Goal: Check status: Check status

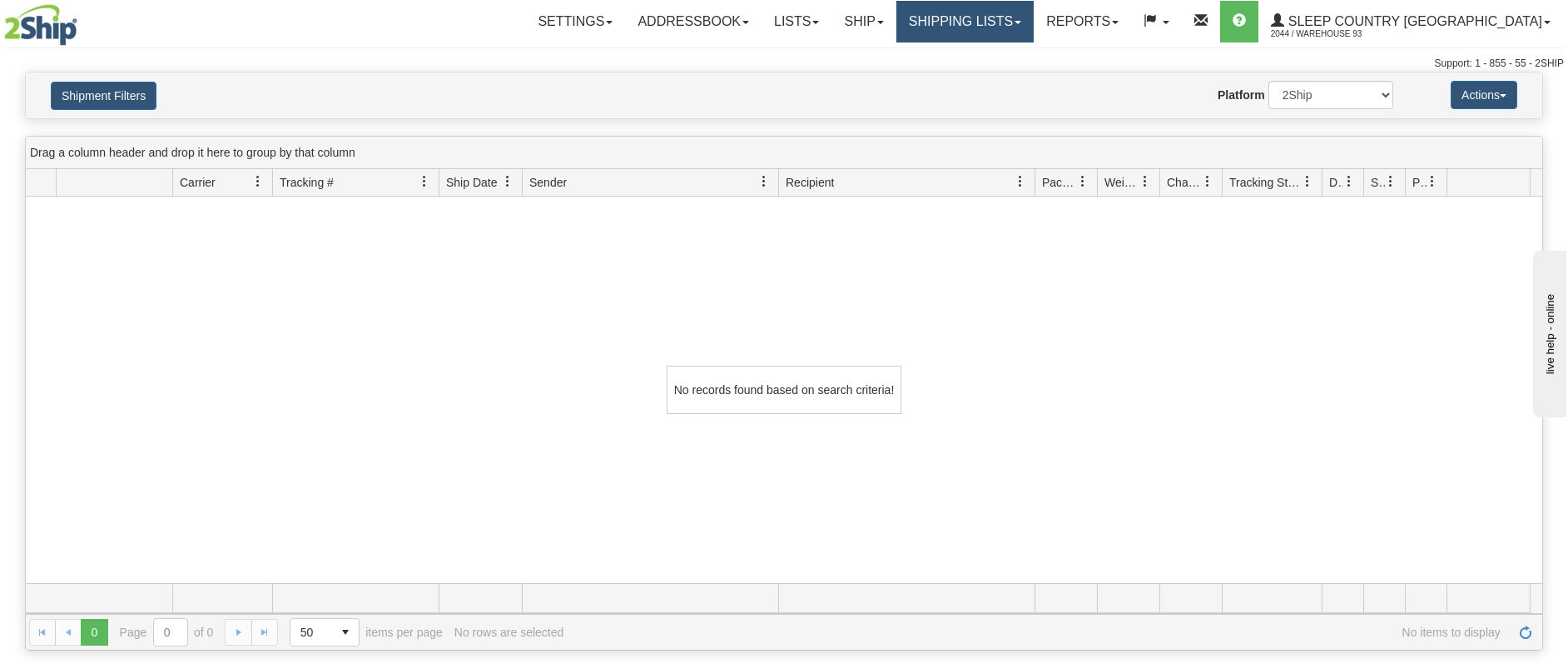
click at [1033, 16] on link "Shipping lists" at bounding box center [966, 22] width 138 height 42
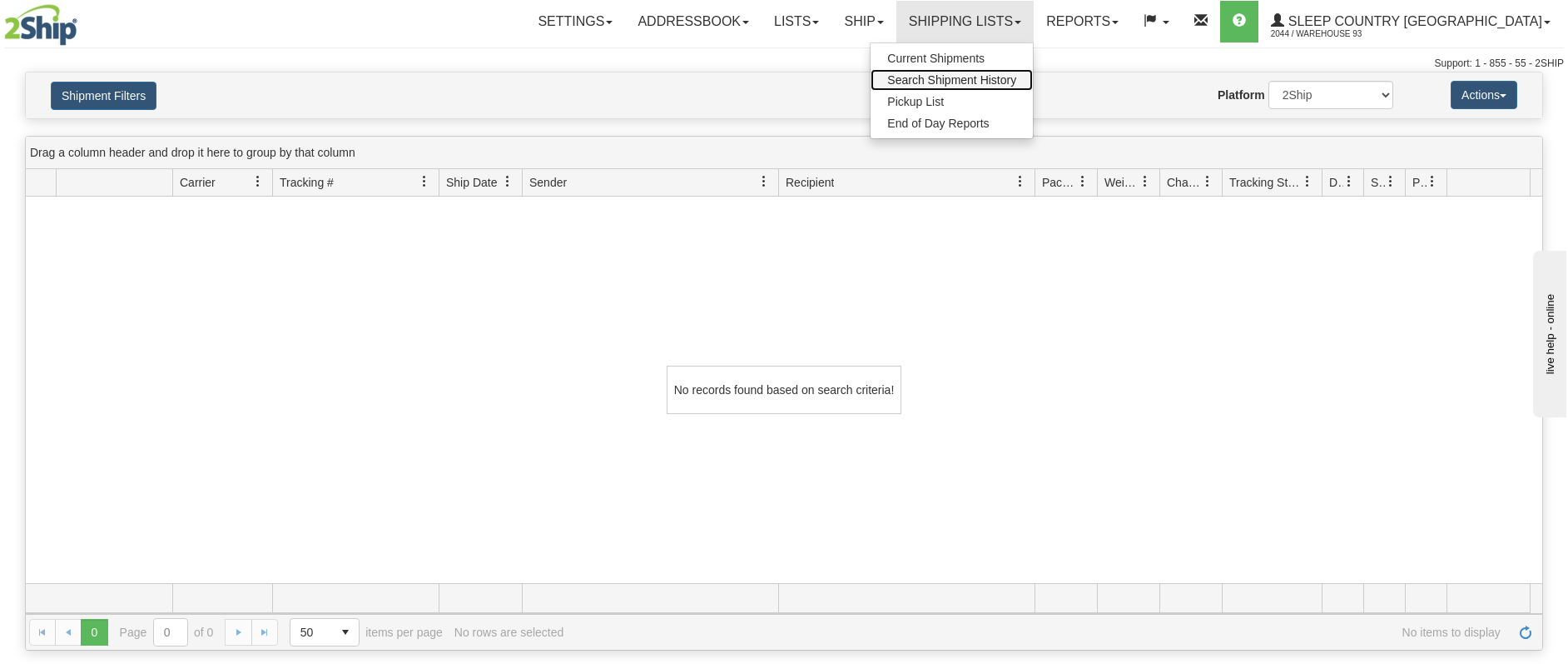
click at [1016, 74] on span "Search Shipment History" at bounding box center [951, 80] width 129 height 13
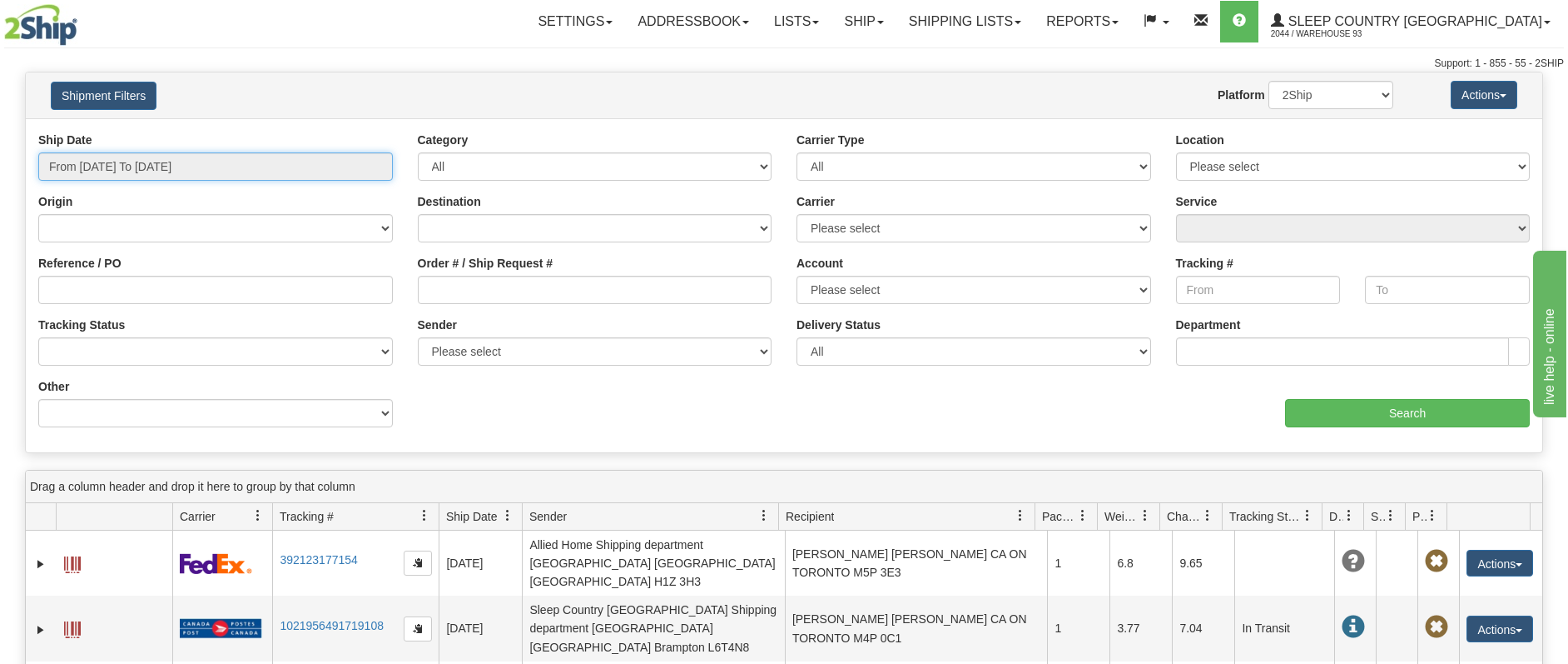
click at [228, 159] on input "From [DATE] To [DATE]" at bounding box center [216, 167] width 355 height 28
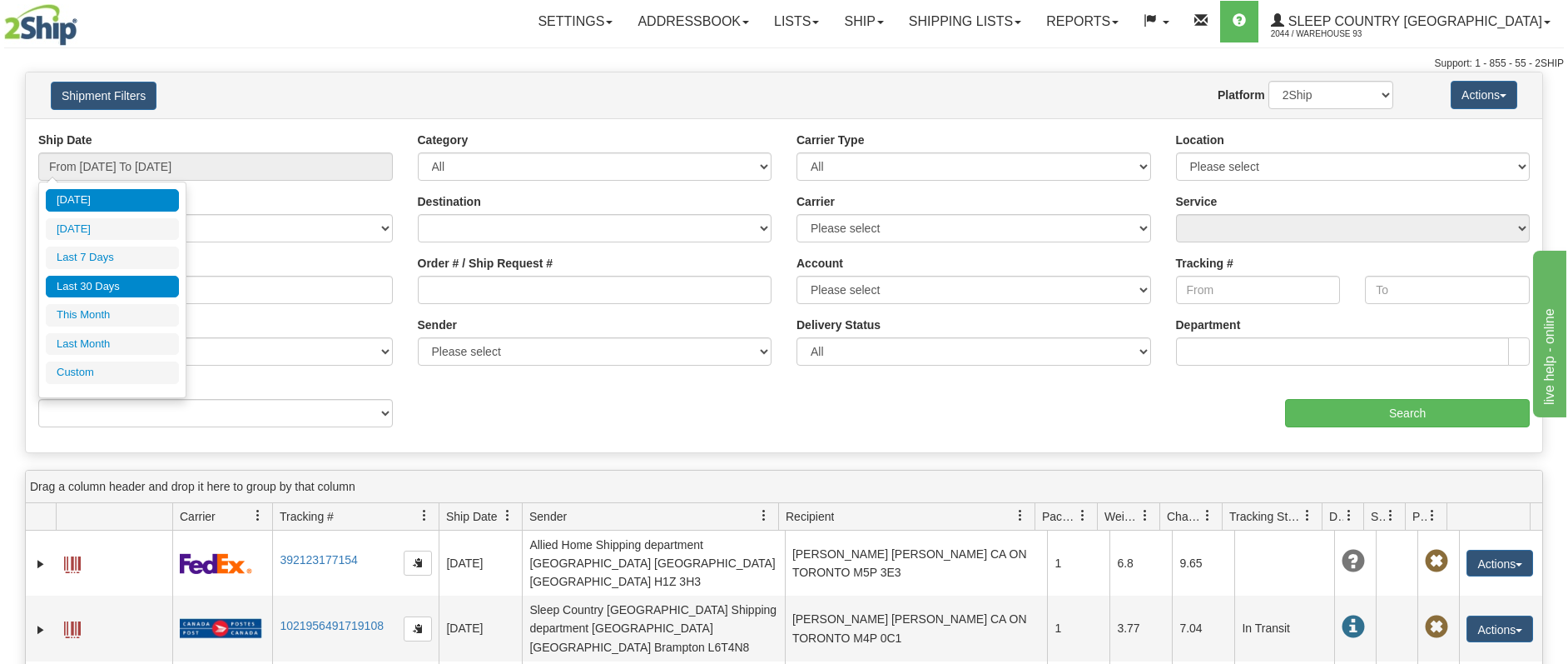
click at [124, 286] on li "Last 30 Days" at bounding box center [112, 287] width 133 height 23
type input "From [DATE] To [DATE]"
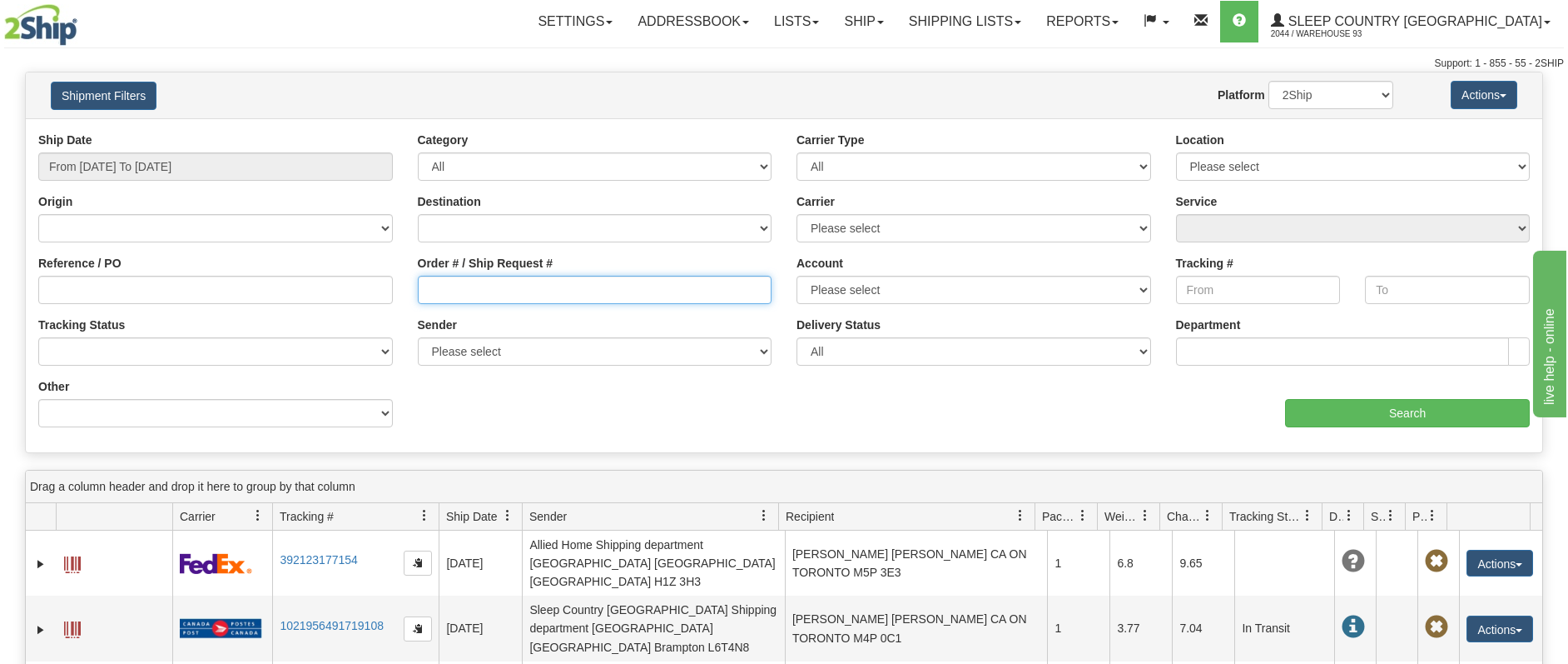
click at [437, 300] on input "Order # / Ship Request #" at bounding box center [595, 290] width 355 height 28
paste input "9007H964642"
type input "9007H964642"
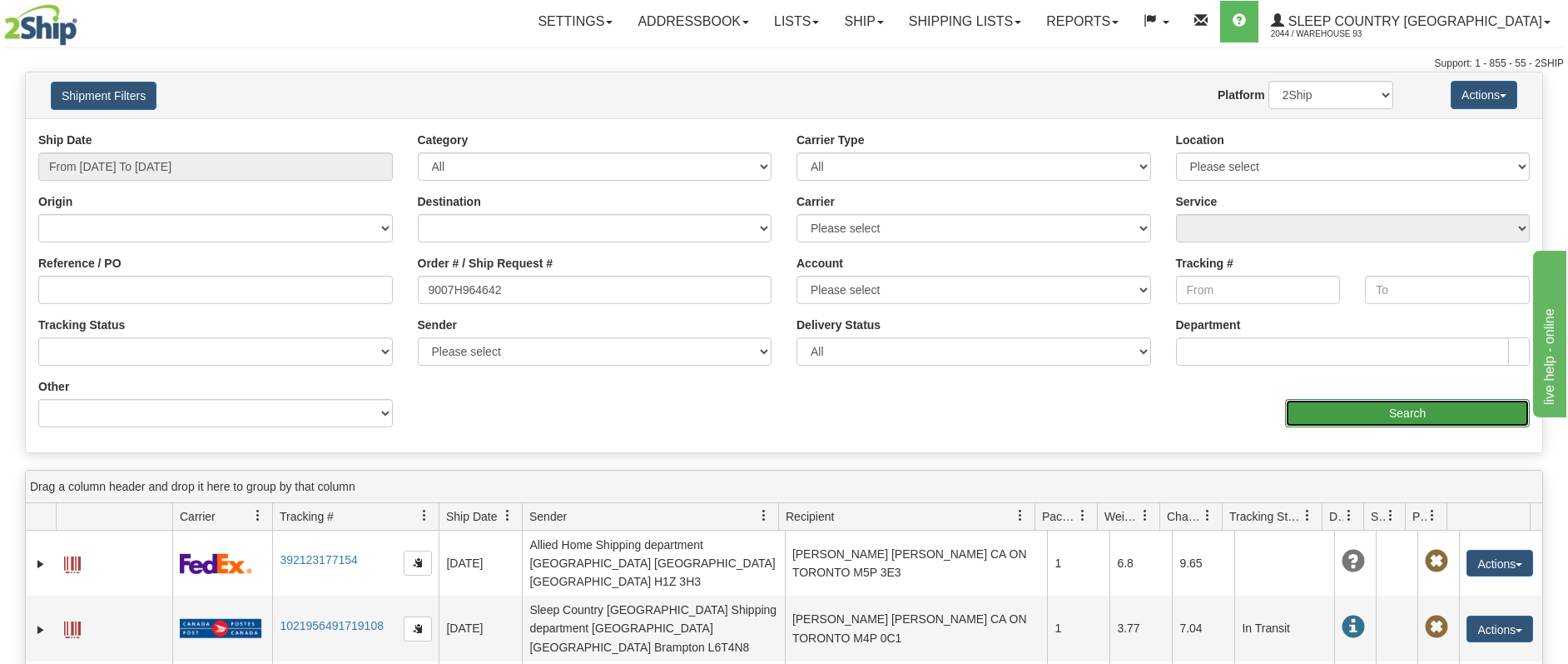
click at [1372, 409] on input "Search" at bounding box center [1408, 413] width 245 height 28
